Goal: Navigation & Orientation: Find specific page/section

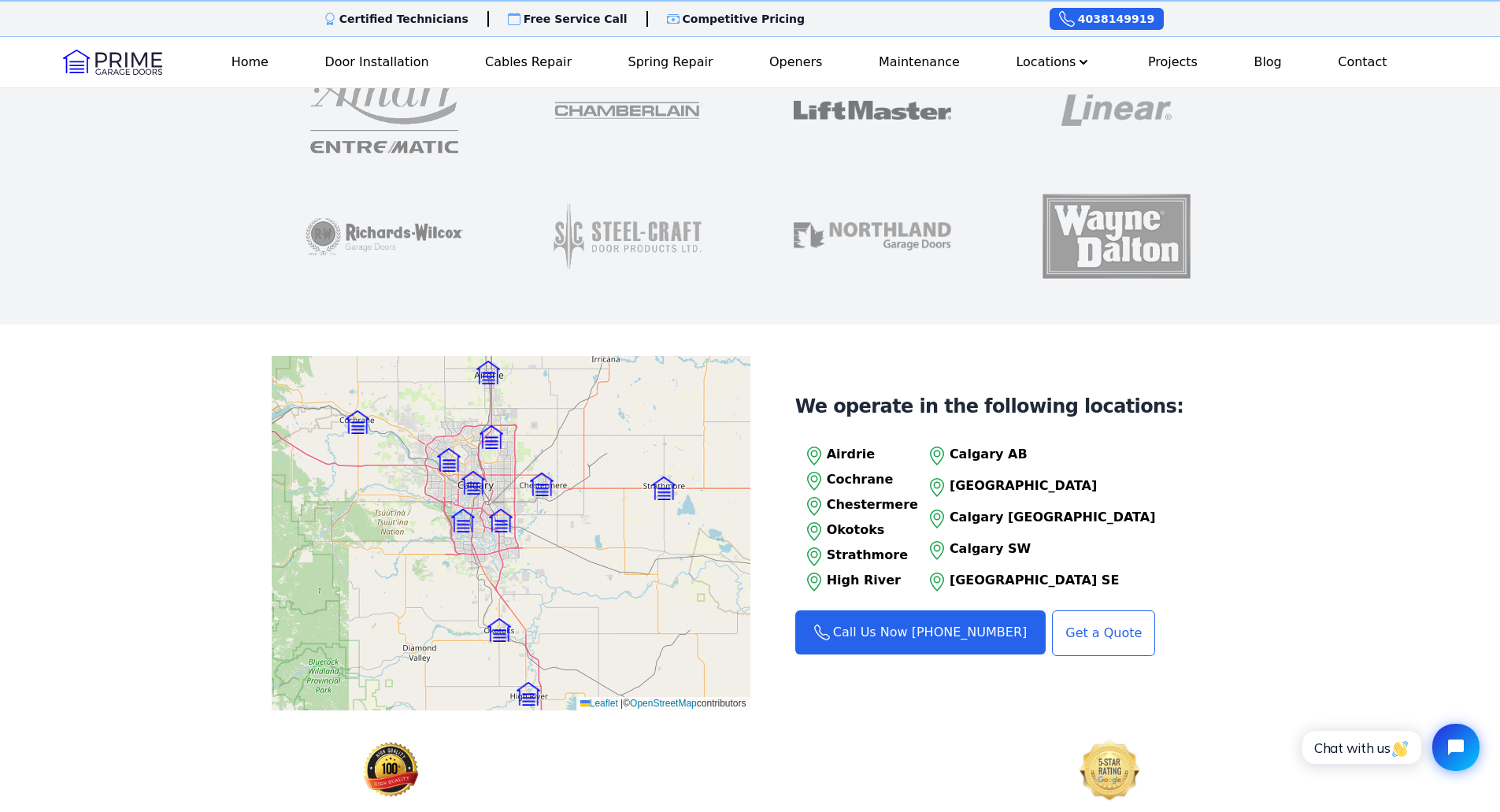
scroll to position [1496, 0]
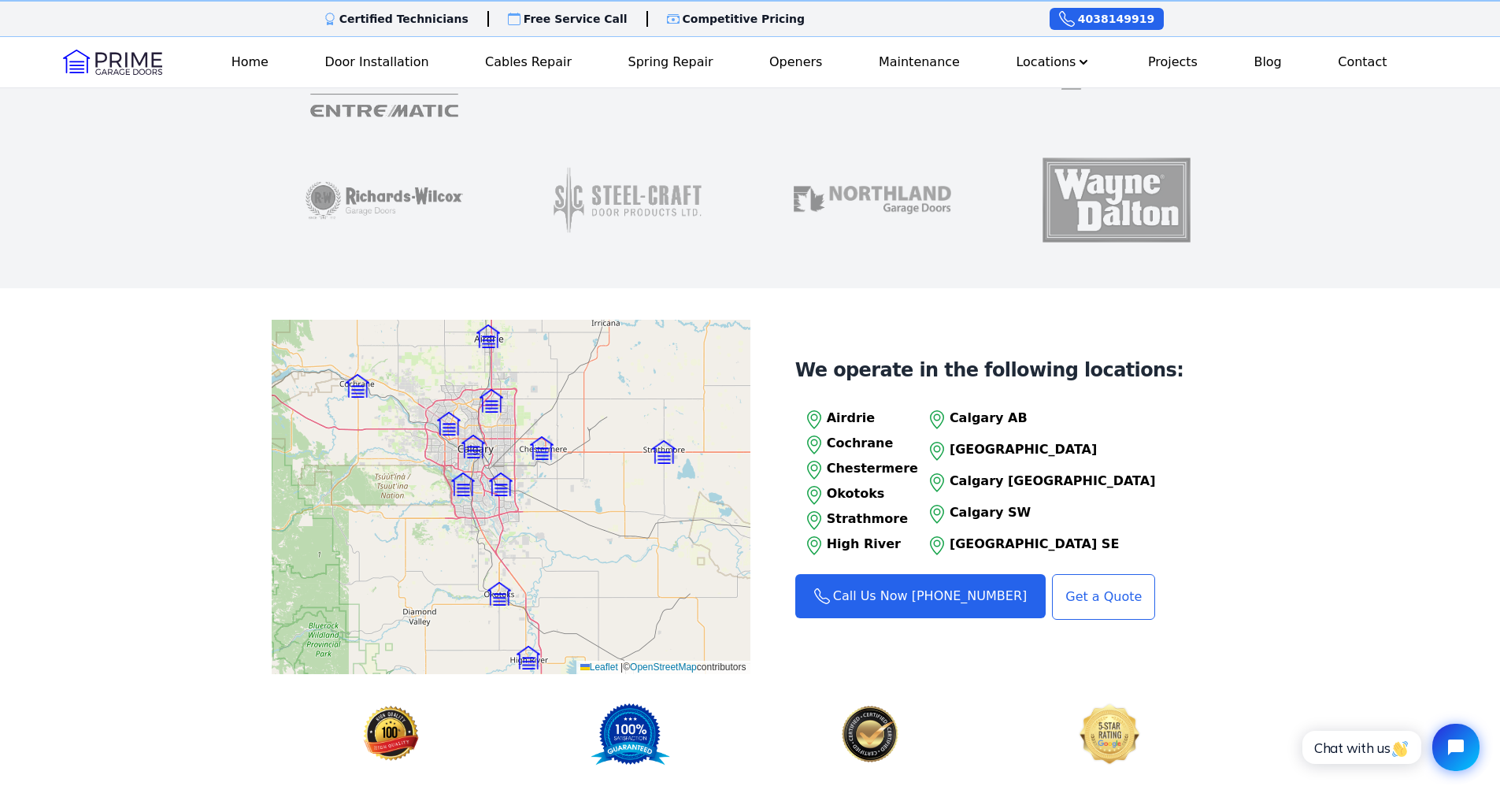
click at [385, 532] on div "Leaflet | © OpenStreetMap contributors" at bounding box center [511, 497] width 478 height 355
click at [976, 503] on p "Calgary SW" at bounding box center [1052, 512] width 207 height 19
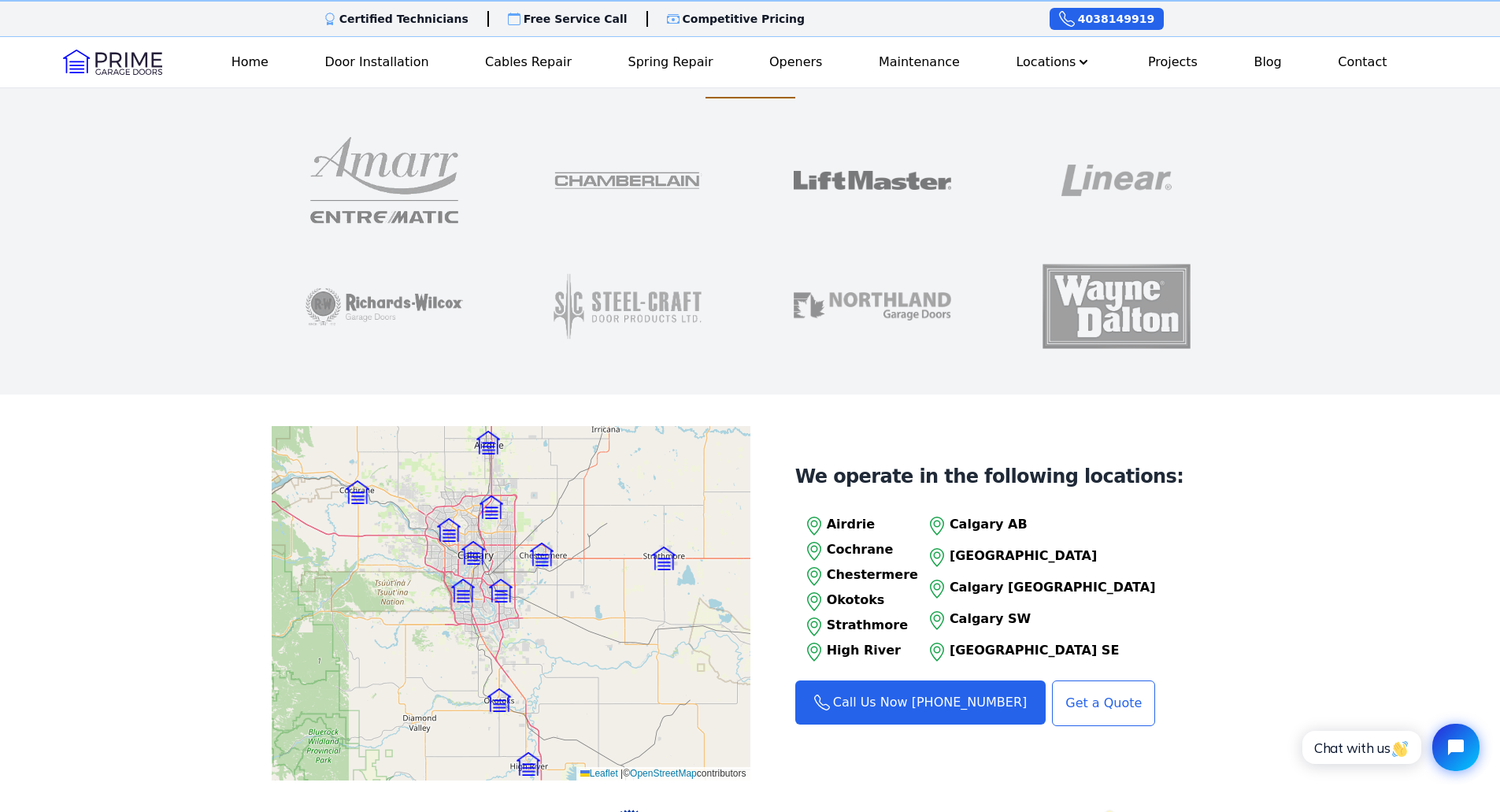
scroll to position [1417, 0]
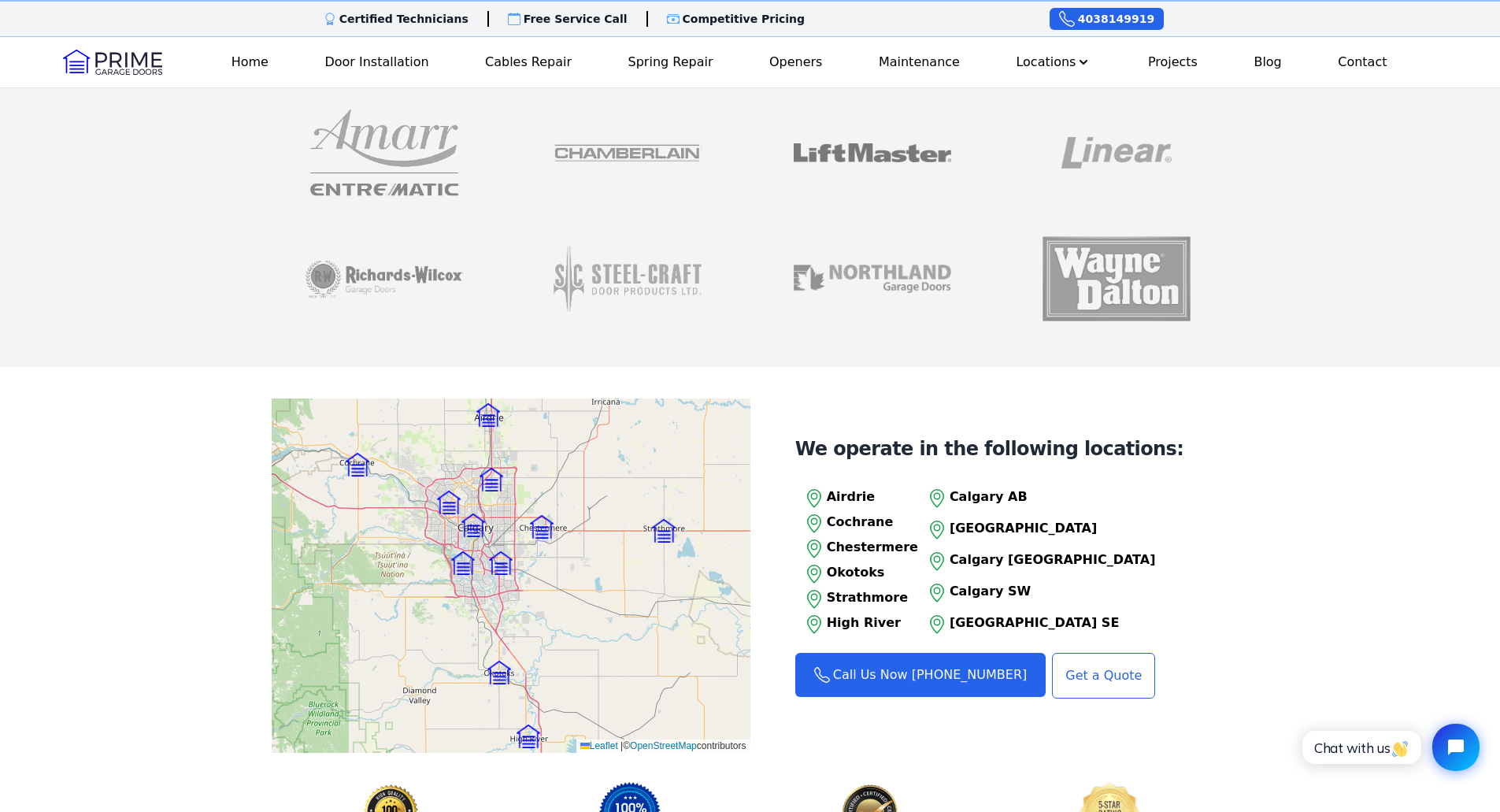
click at [440, 508] on div "Leaflet | © OpenStreetMap contributors" at bounding box center [511, 575] width 478 height 355
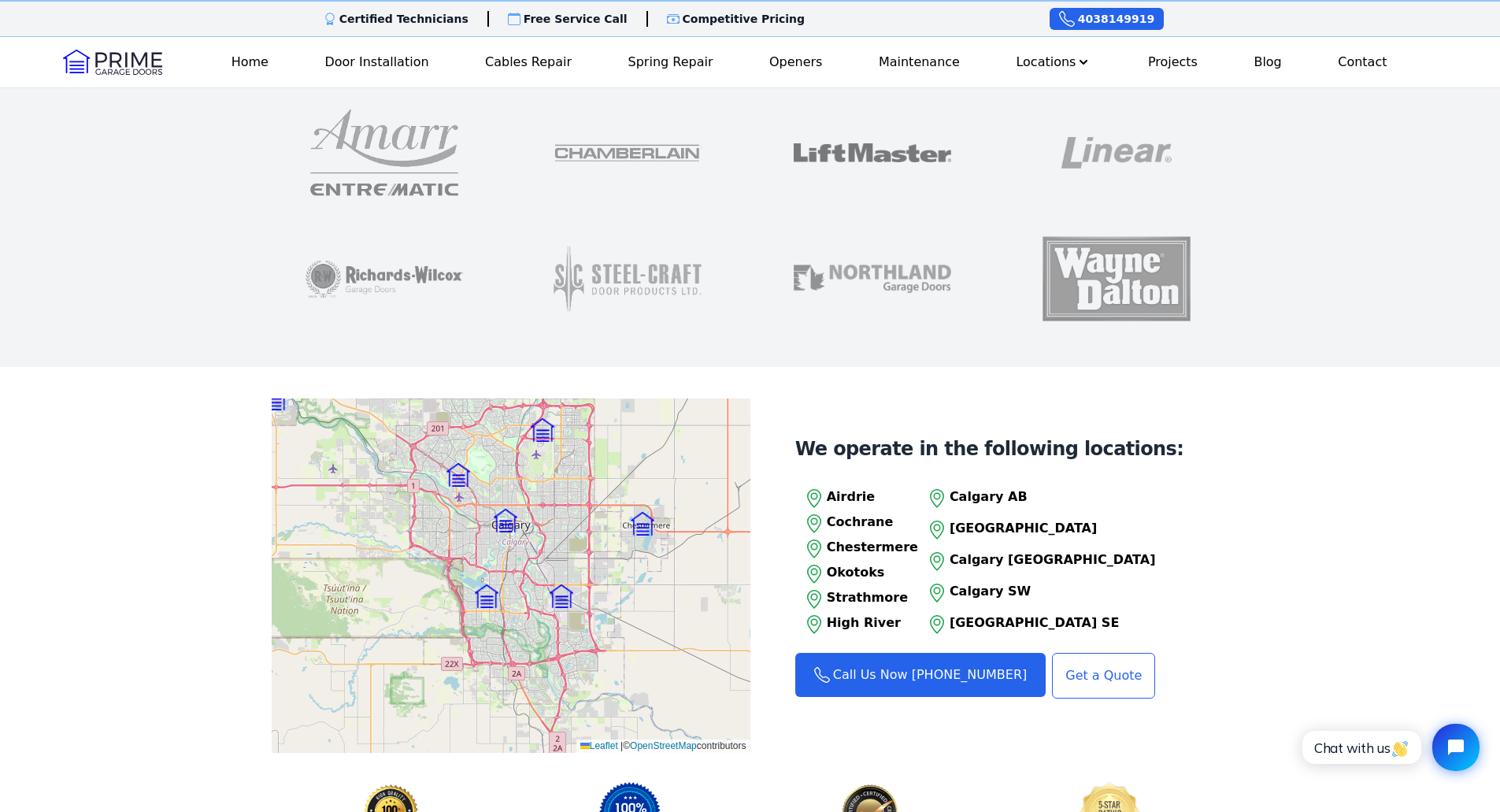
click at [440, 508] on div "Leaflet | © OpenStreetMap contributors" at bounding box center [511, 575] width 478 height 355
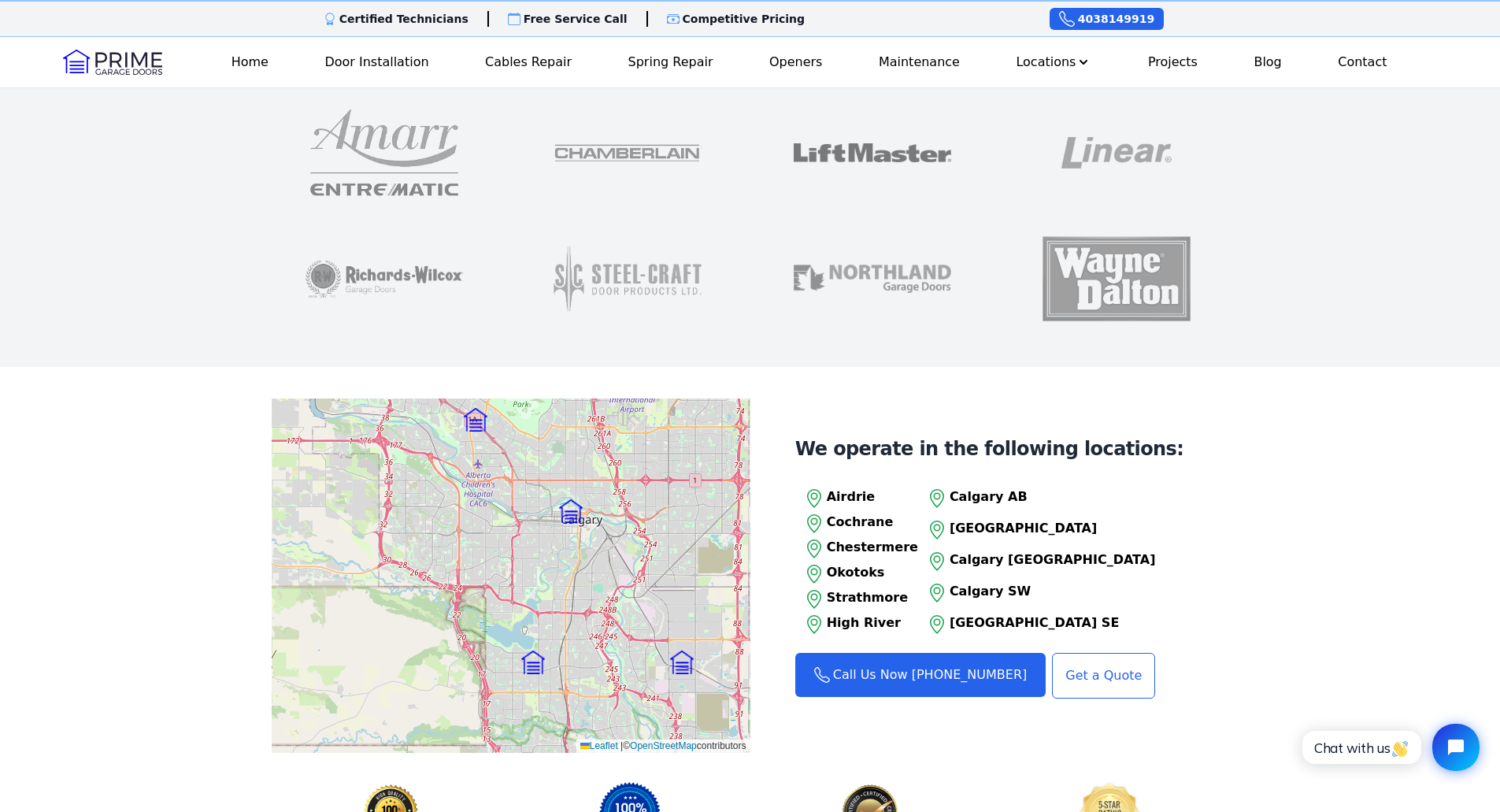
drag, startPoint x: 463, startPoint y: 587, endPoint x: 461, endPoint y: 478, distance: 109.0
click at [461, 478] on div "Leaflet | © OpenStreetMap contributors" at bounding box center [511, 575] width 478 height 355
click at [471, 609] on div "Leaflet | © OpenStreetMap contributors" at bounding box center [511, 575] width 478 height 355
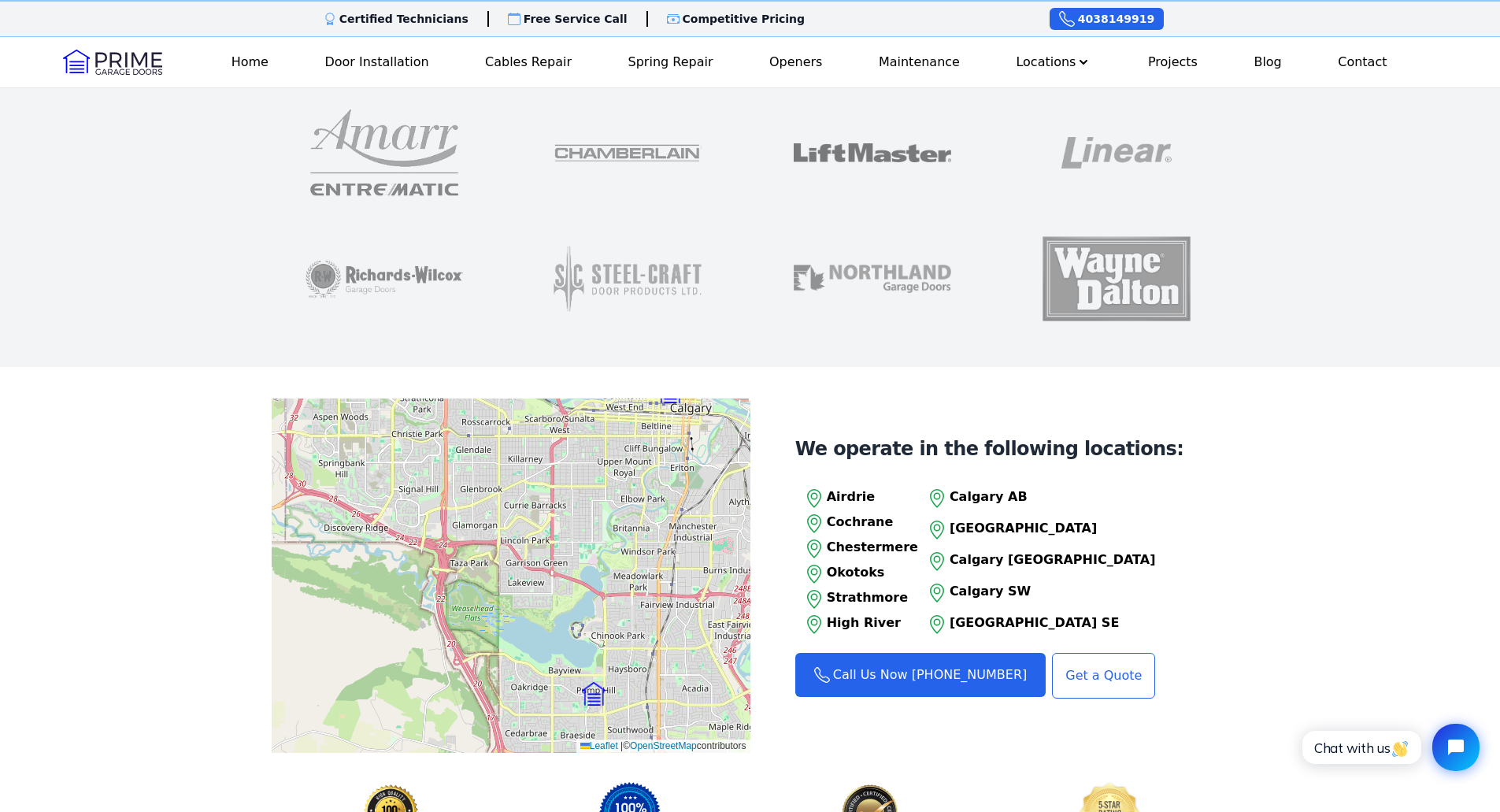
click at [568, 691] on div "Leaflet | © OpenStreetMap contributors" at bounding box center [511, 575] width 478 height 355
click at [566, 691] on div "Leaflet | © OpenStreetMap contributors" at bounding box center [511, 575] width 478 height 355
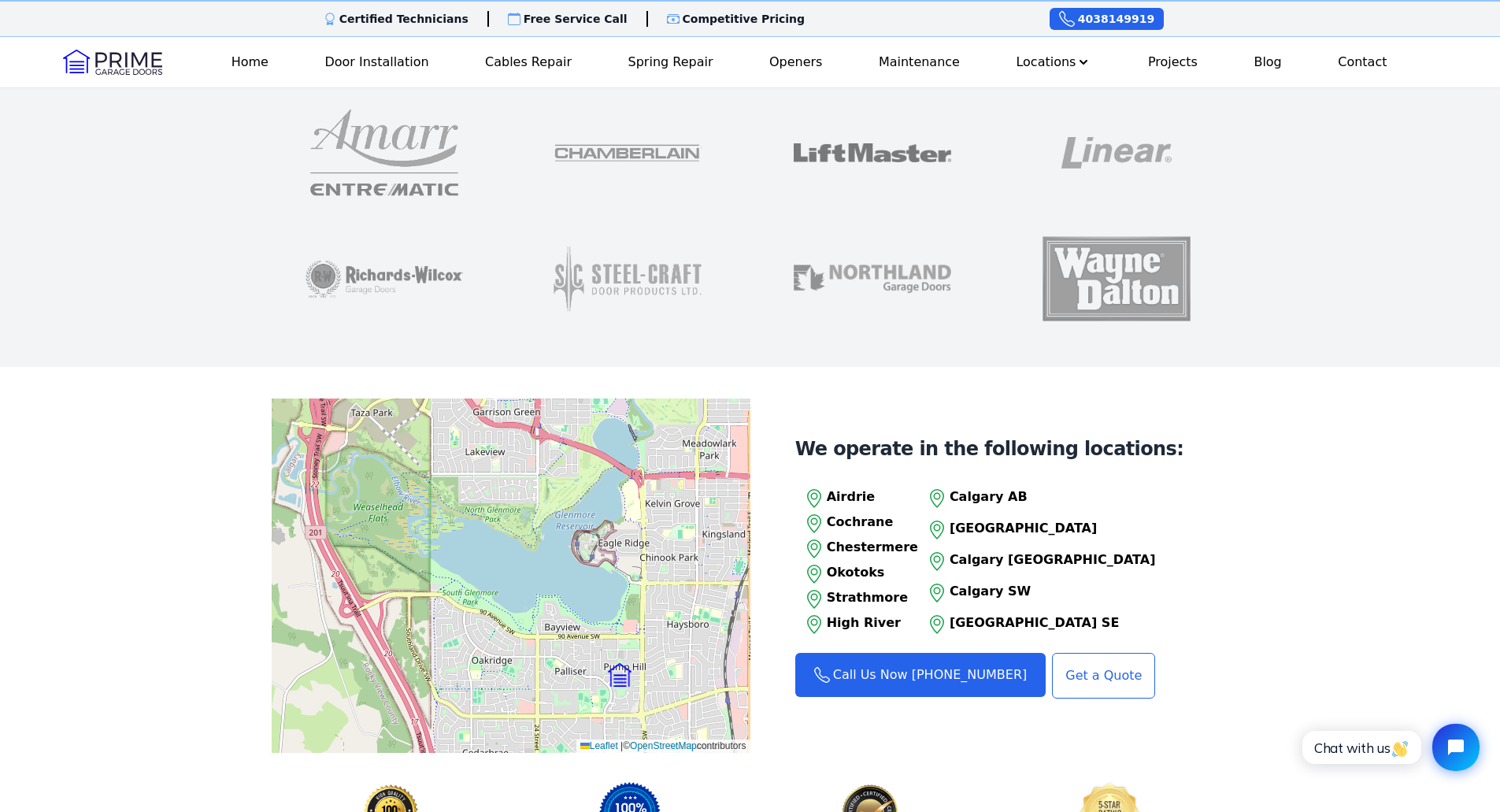
click at [611, 676] on div "Leaflet | © OpenStreetMap contributors" at bounding box center [511, 575] width 478 height 355
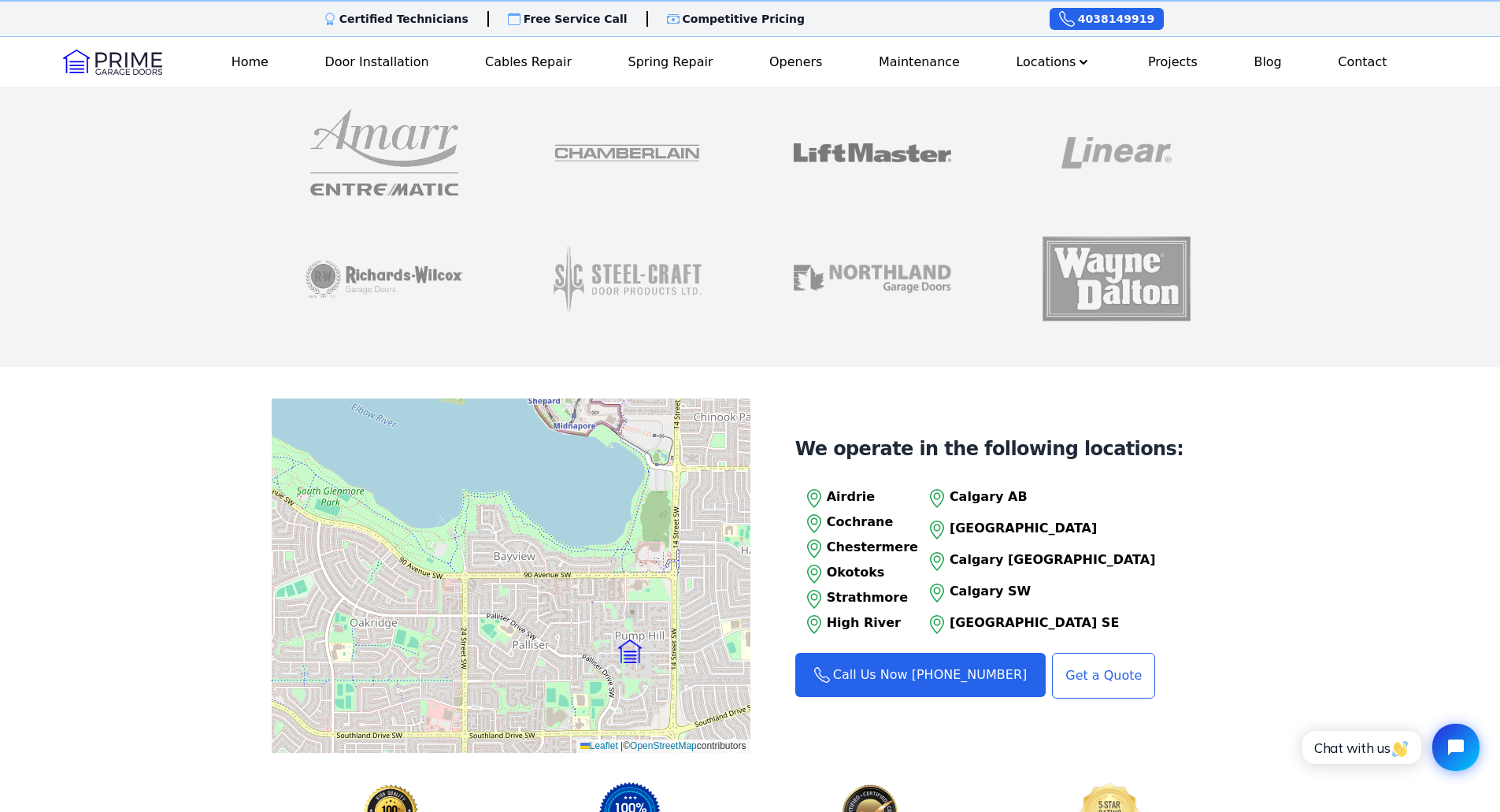
click at [597, 668] on div "Leaflet | © OpenStreetMap contributors" at bounding box center [511, 575] width 478 height 355
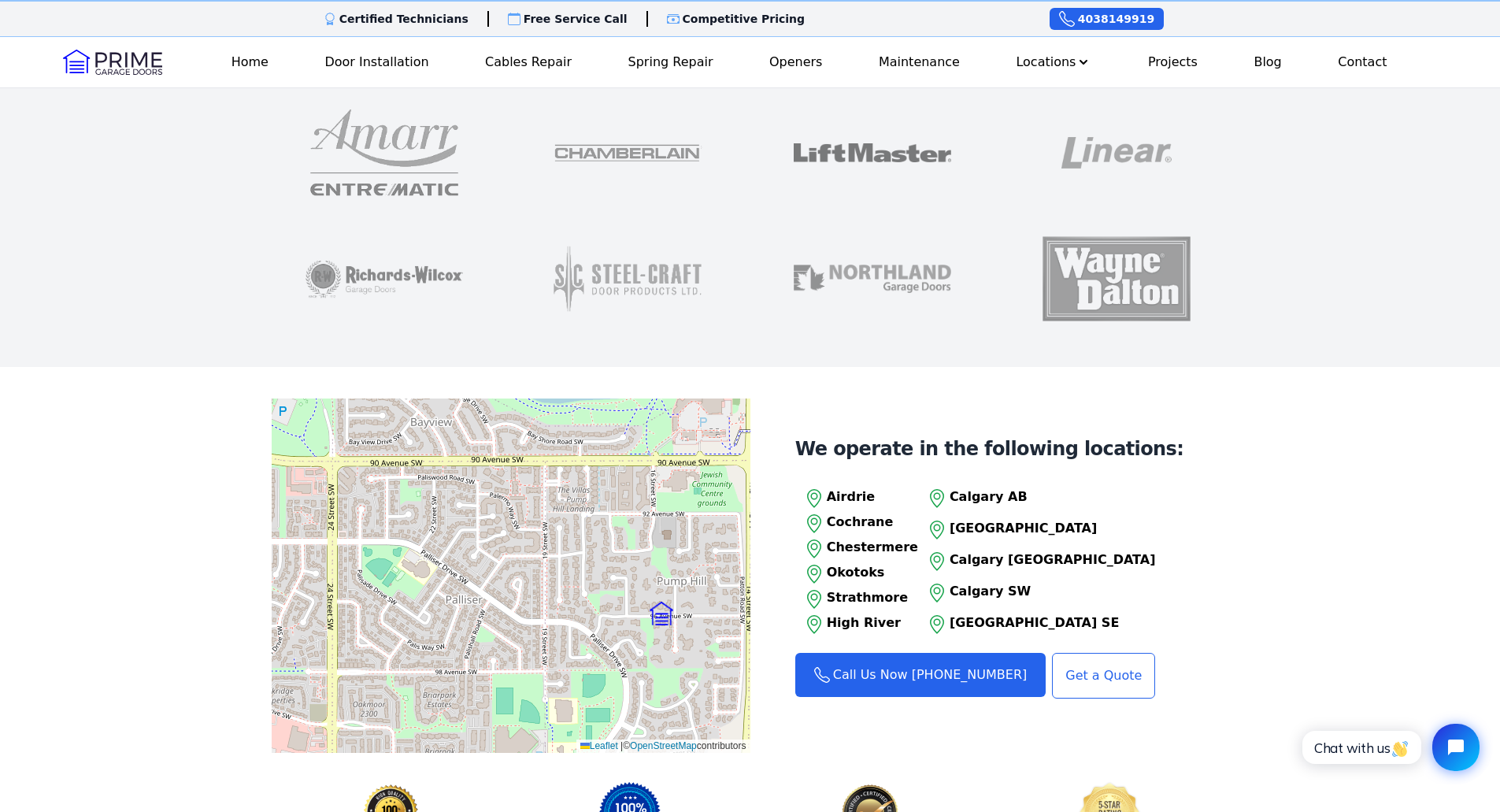
drag, startPoint x: 592, startPoint y: 647, endPoint x: 407, endPoint y: 523, distance: 222.7
click at [407, 523] on div "Leaflet | © OpenStreetMap contributors" at bounding box center [511, 575] width 478 height 355
drag, startPoint x: 484, startPoint y: 554, endPoint x: 377, endPoint y: 527, distance: 110.4
click at [377, 527] on div "Leaflet | © OpenStreetMap contributors" at bounding box center [511, 575] width 478 height 355
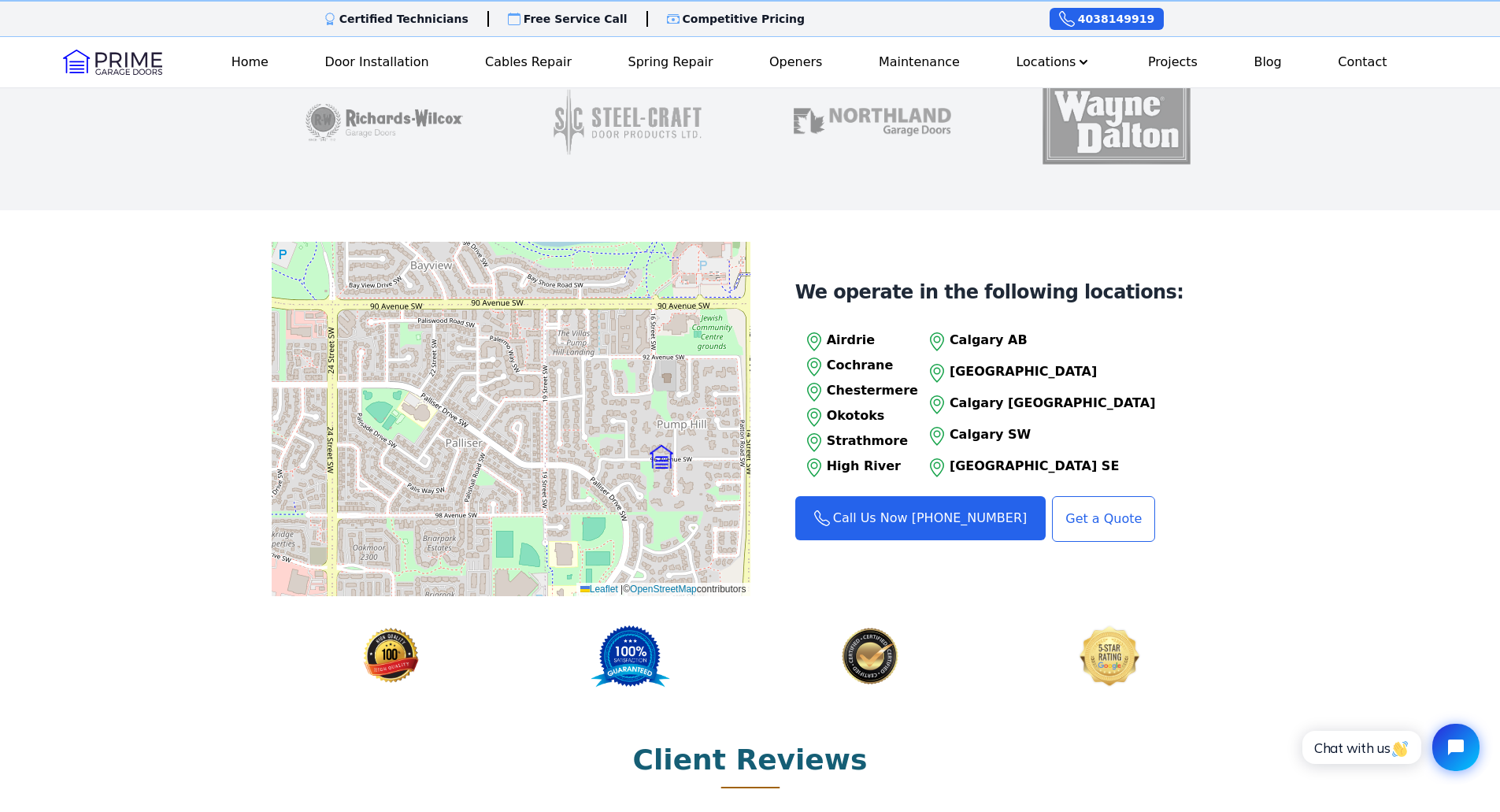
scroll to position [1575, 0]
click at [430, 380] on div "Leaflet | © OpenStreetMap contributors" at bounding box center [511, 418] width 478 height 355
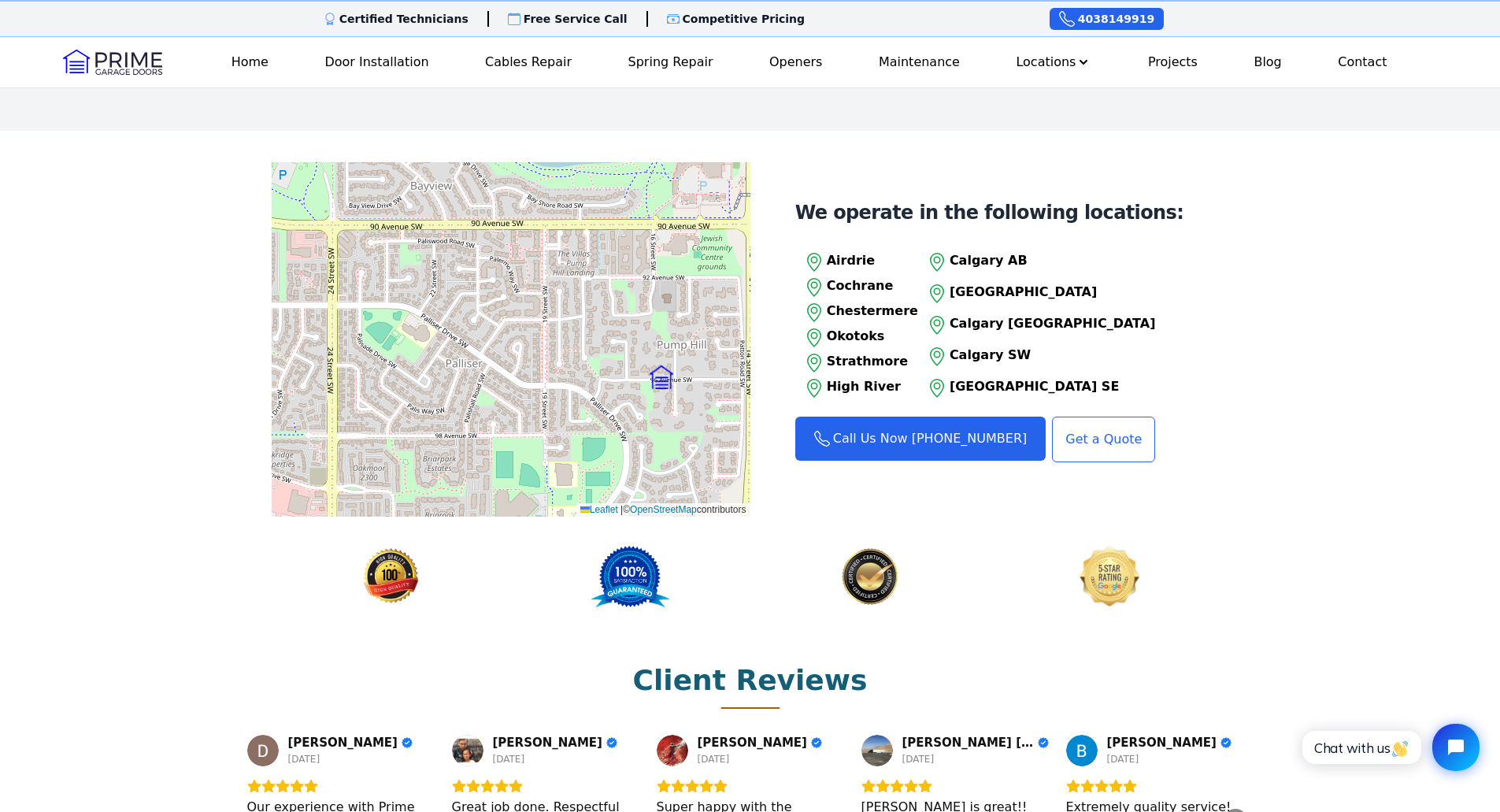
scroll to position [1732, 0]
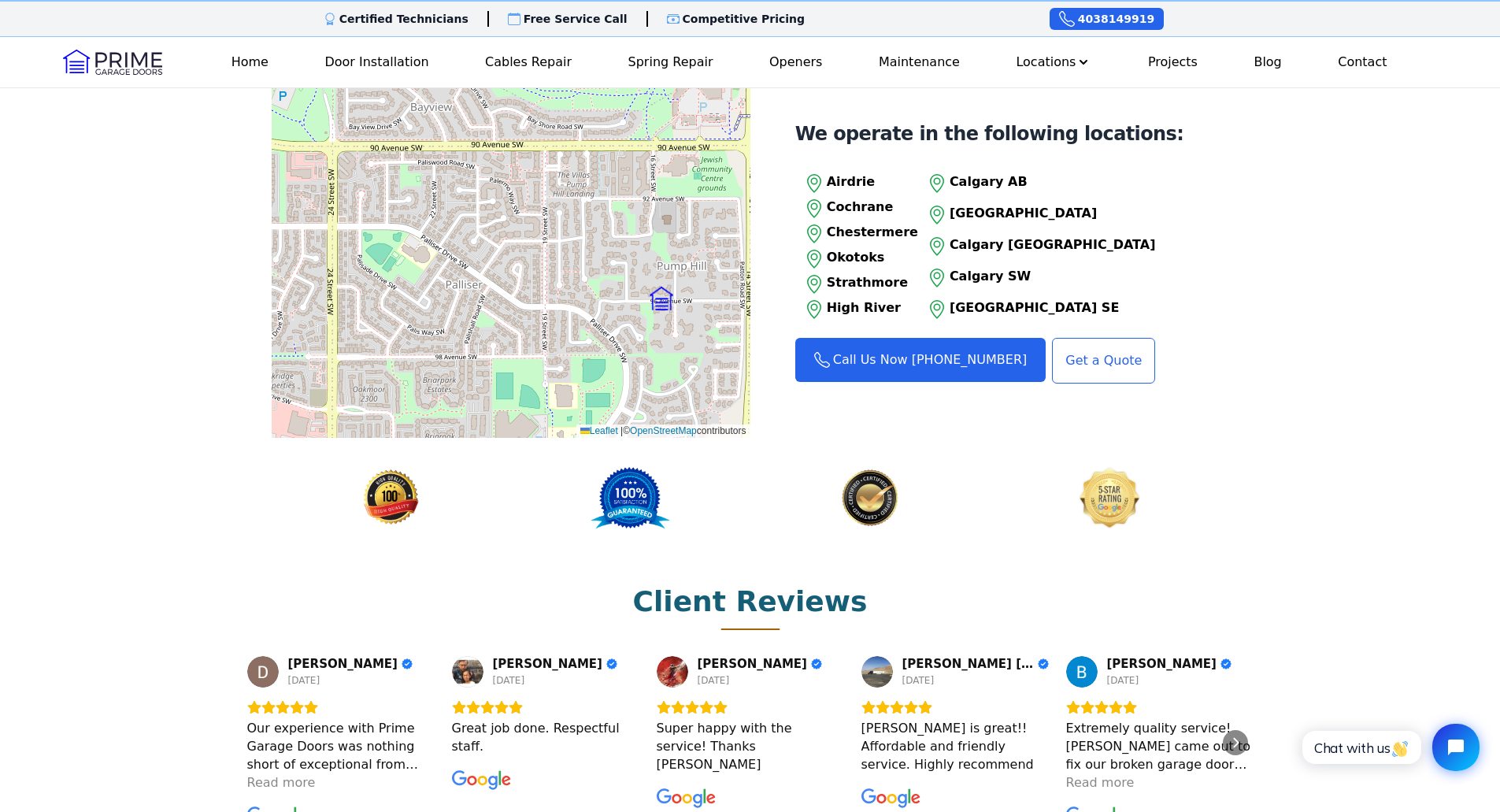
click at [447, 287] on div "Leaflet | © OpenStreetMap contributors" at bounding box center [511, 260] width 478 height 355
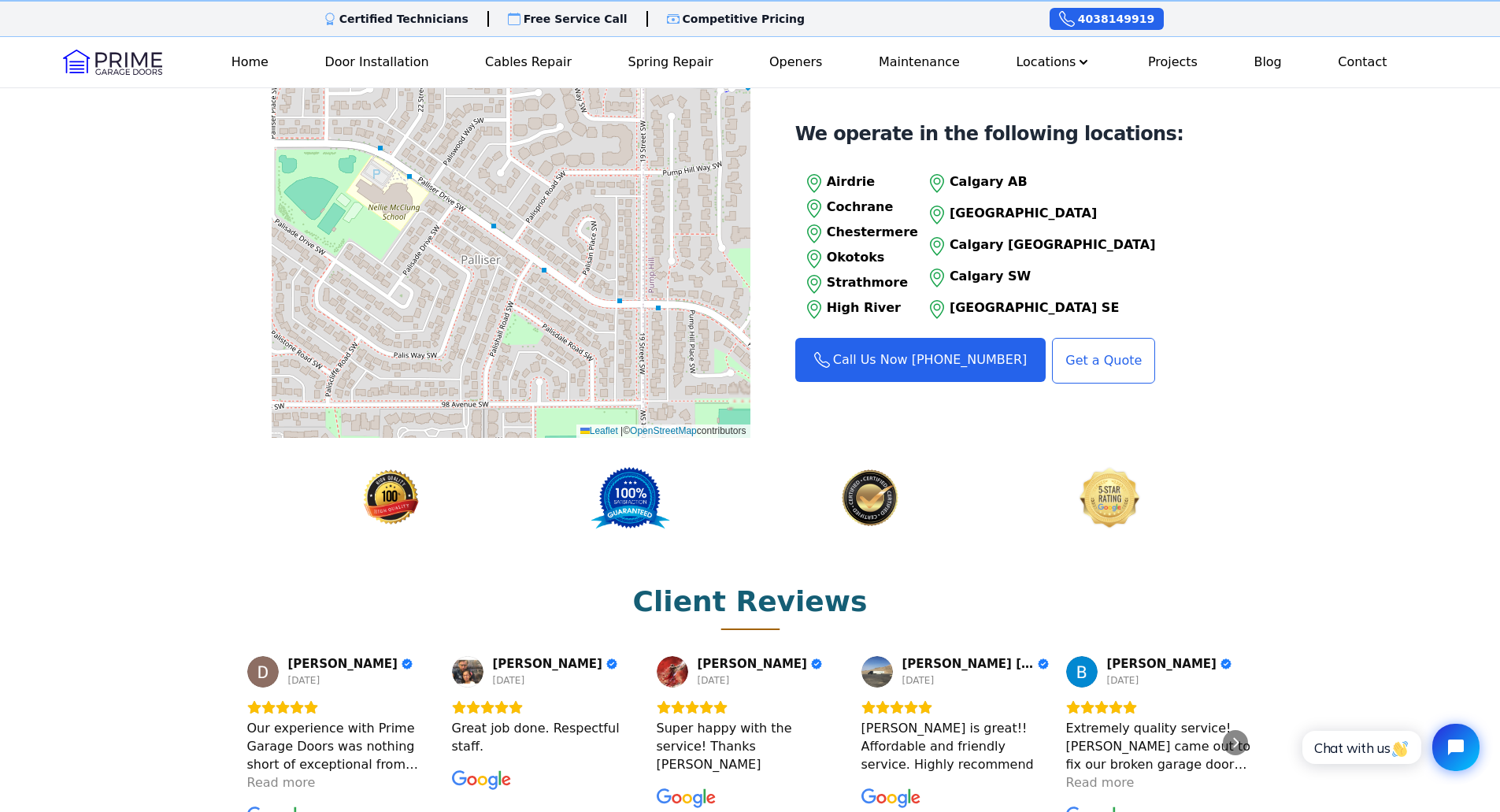
click at [447, 287] on div "Leaflet | © OpenStreetMap contributors" at bounding box center [511, 260] width 478 height 355
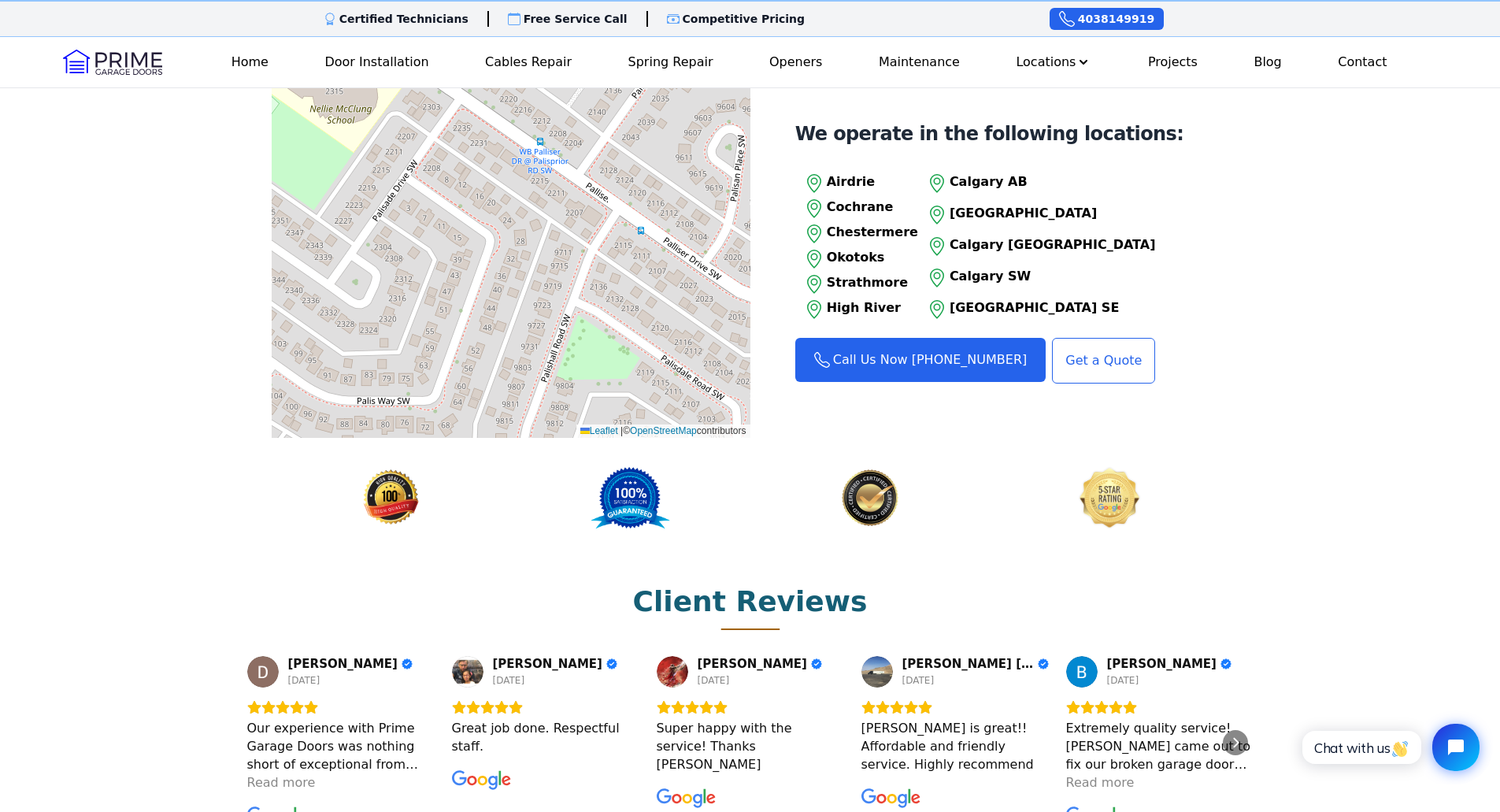
click at [447, 287] on div "Leaflet | © OpenStreetMap contributors" at bounding box center [511, 260] width 478 height 355
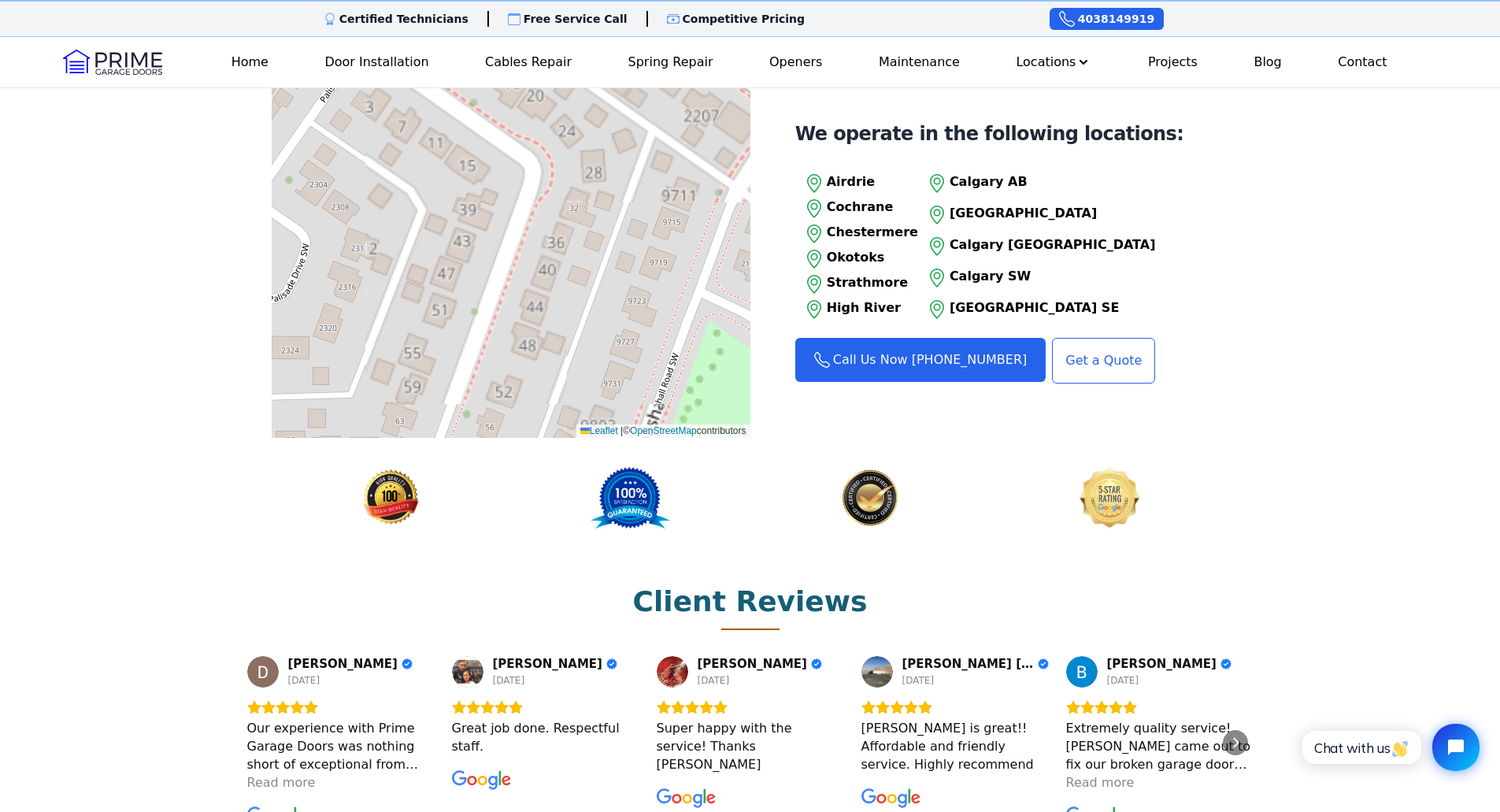
click at [447, 287] on div "Leaflet | © OpenStreetMap contributors" at bounding box center [511, 260] width 478 height 355
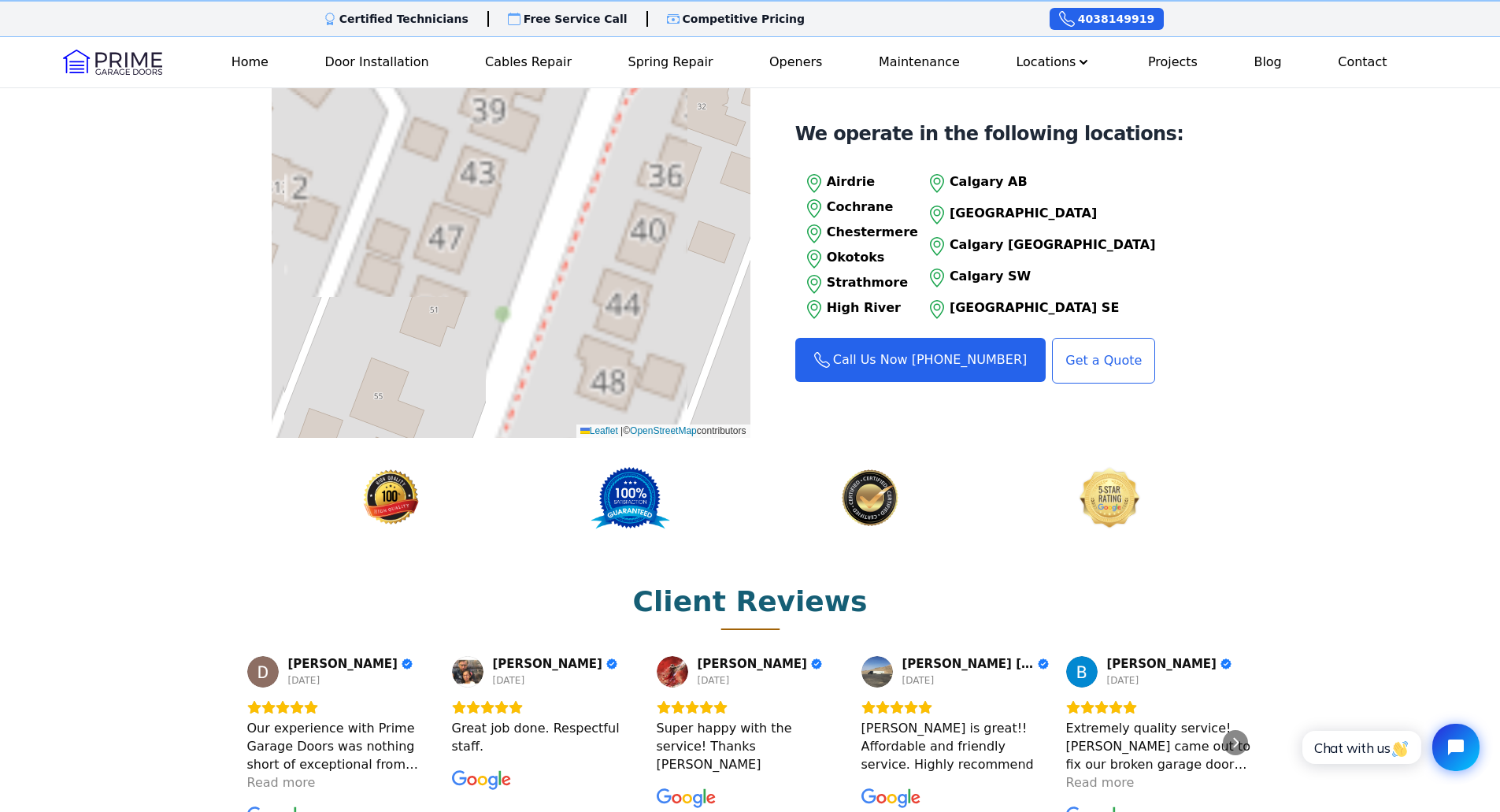
click at [447, 287] on div "Leaflet | © OpenStreetMap contributors" at bounding box center [511, 260] width 478 height 355
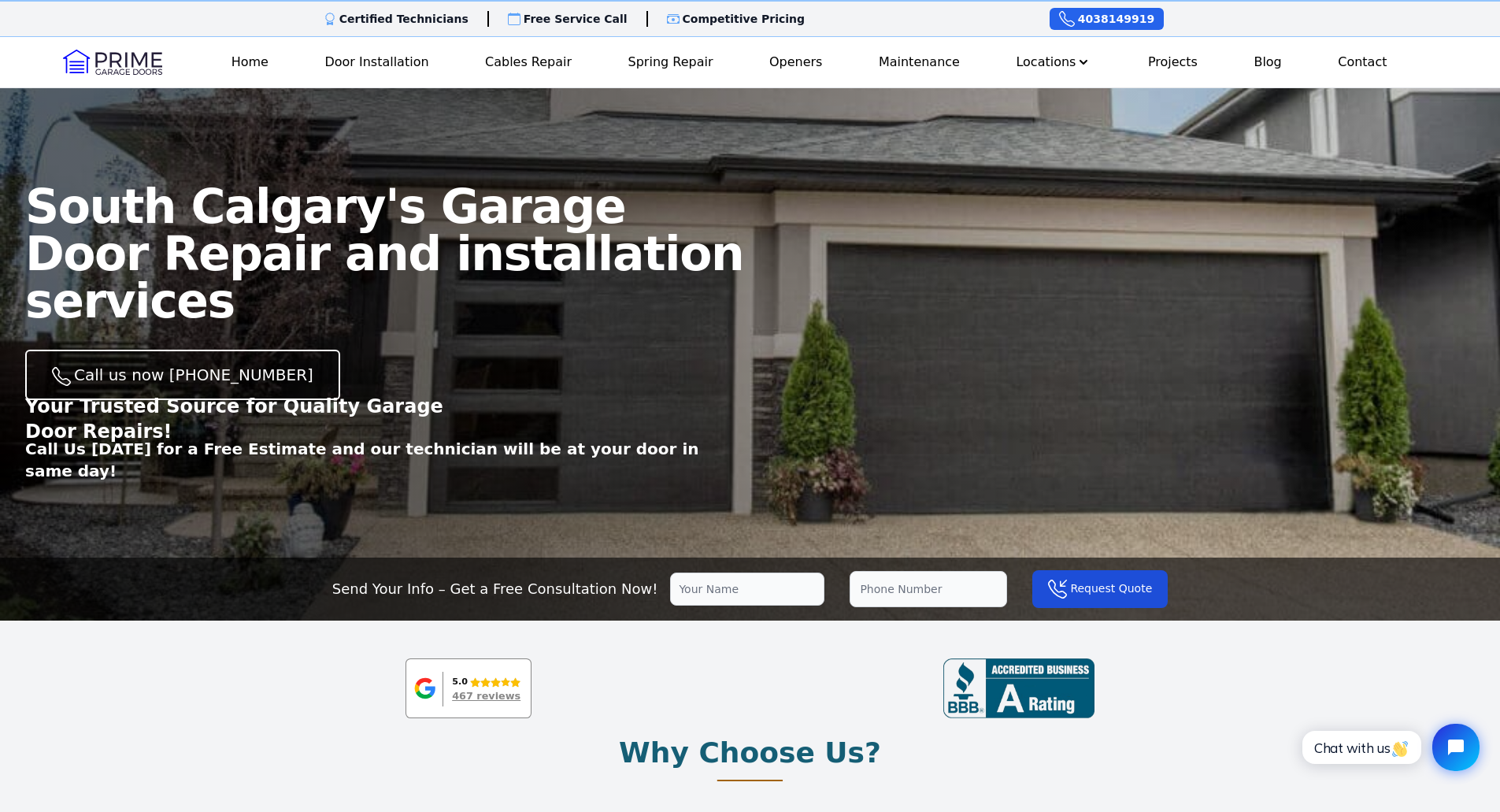
scroll to position [0, 0]
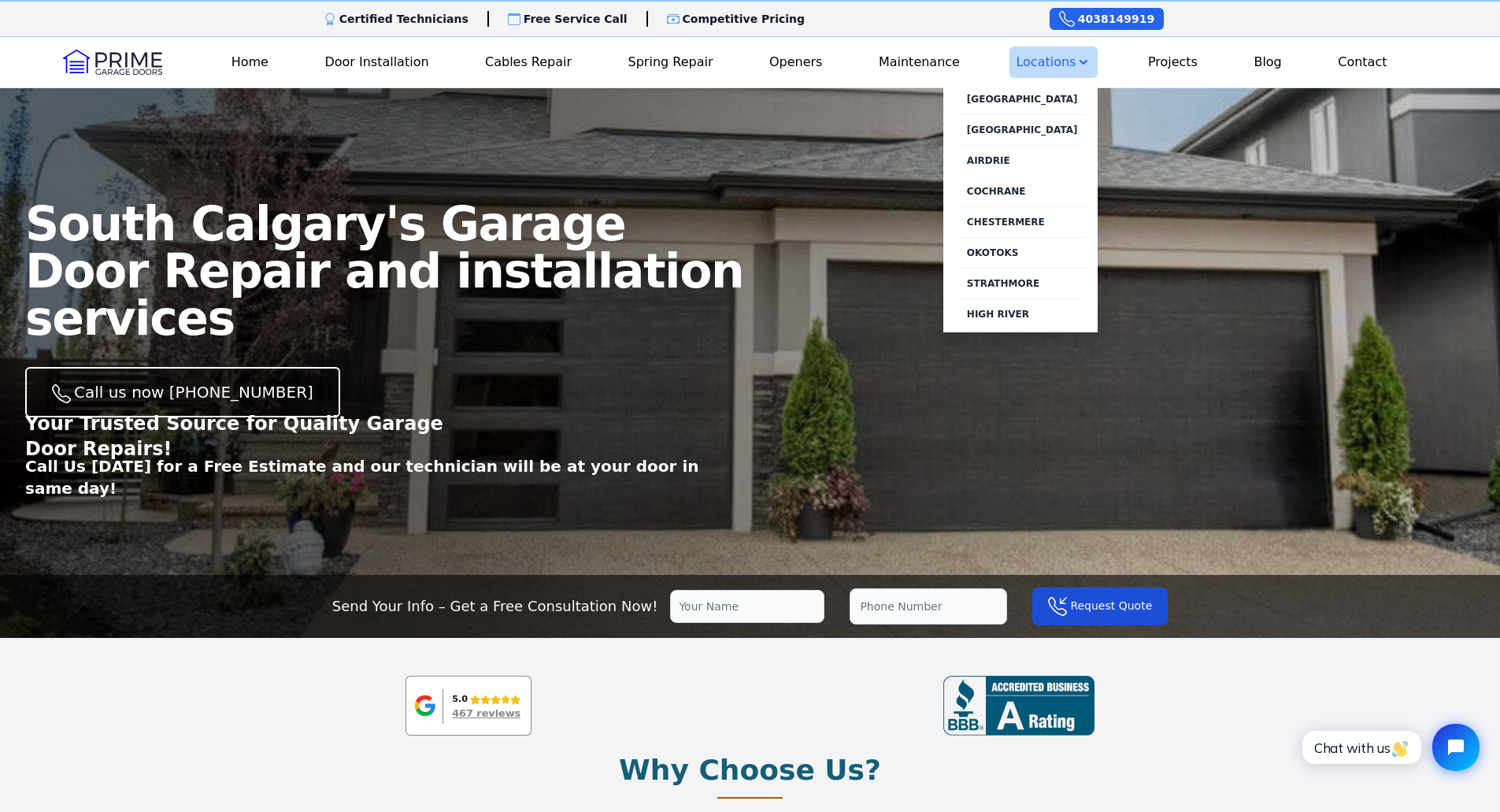
click at [1034, 60] on button "Locations" at bounding box center [1053, 62] width 88 height 32
click at [1026, 126] on link "[GEOGRAPHIC_DATA]" at bounding box center [1023, 129] width 126 height 31
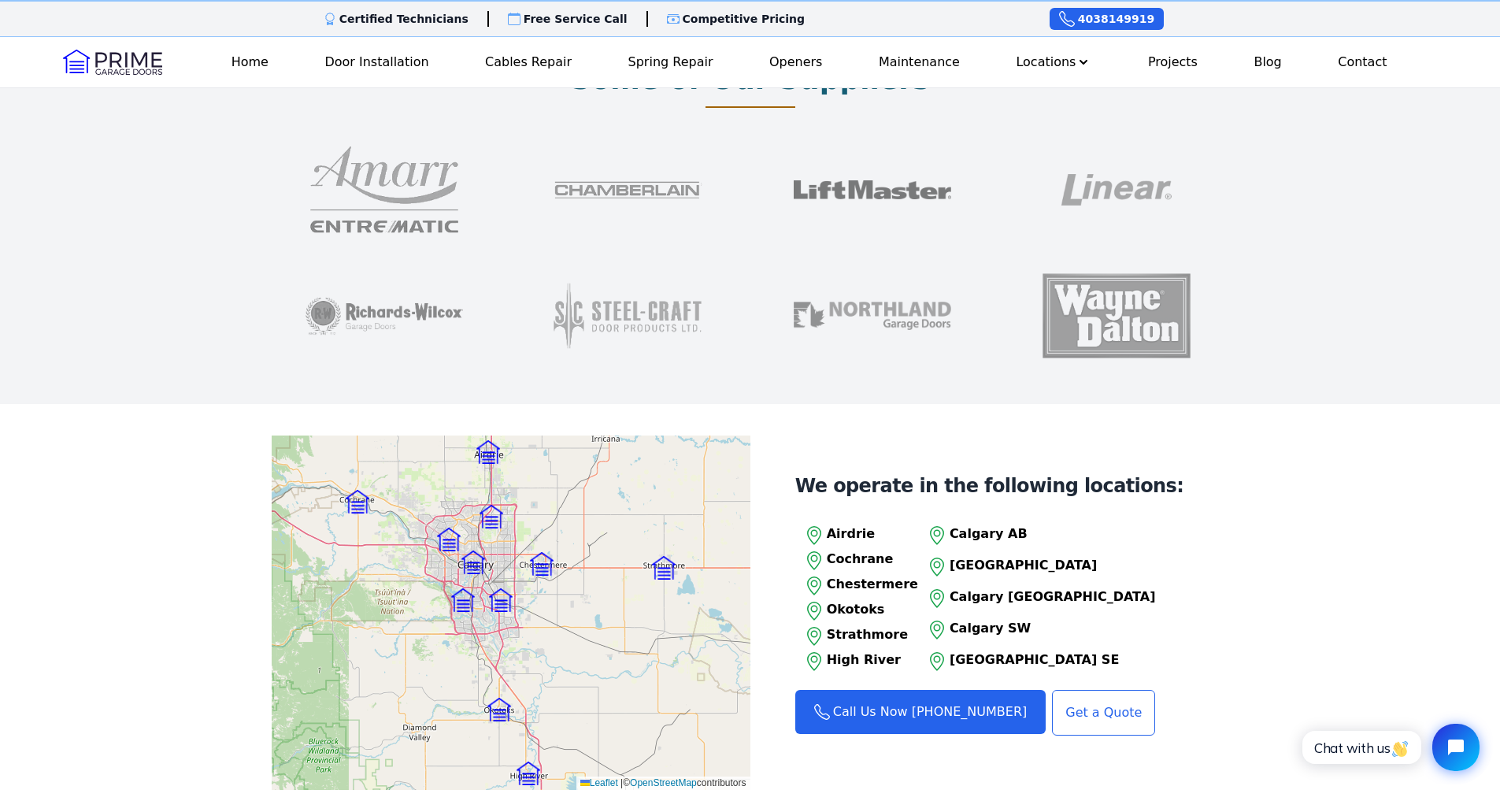
scroll to position [1417, 0]
